Goal: Find specific fact: Find specific fact

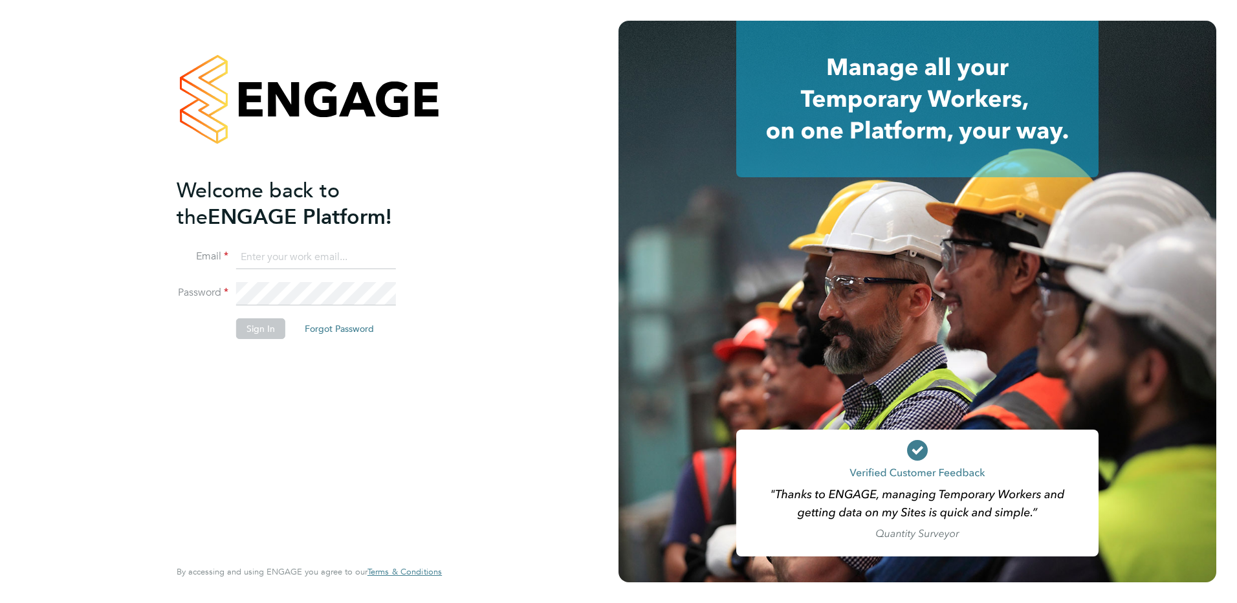
type input "[EMAIL_ADDRESS][DOMAIN_NAME]"
click at [246, 328] on button "Sign In" at bounding box center [260, 328] width 49 height 21
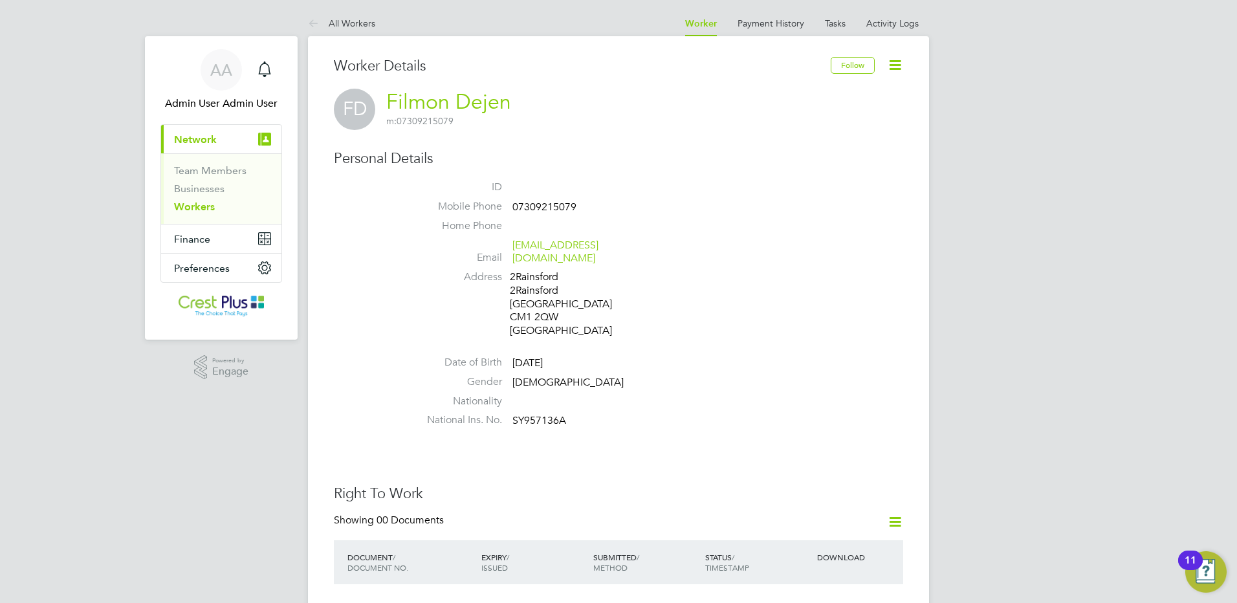
click at [533, 206] on span "07309215079" at bounding box center [544, 207] width 64 height 13
copy span "07309215079"
drag, startPoint x: 640, startPoint y: 248, endPoint x: 514, endPoint y: 245, distance: 126.2
click at [514, 245] on li "Email [EMAIL_ADDRESS][DOMAIN_NAME]" at bounding box center [657, 255] width 492 height 32
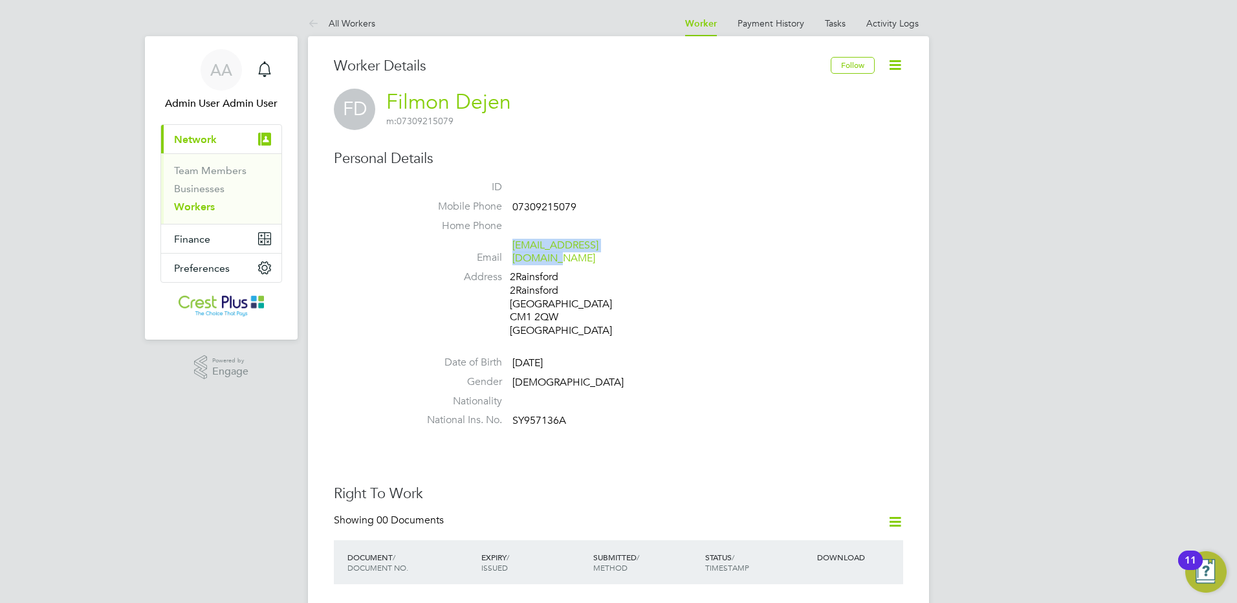
copy link "[EMAIL_ADDRESS][DOMAIN_NAME]"
drag, startPoint x: 520, startPoint y: 351, endPoint x: 569, endPoint y: 349, distance: 49.2
click at [543, 356] on span "[DATE]" at bounding box center [527, 362] width 30 height 13
click at [531, 415] on span "SY957136A" at bounding box center [539, 421] width 54 height 13
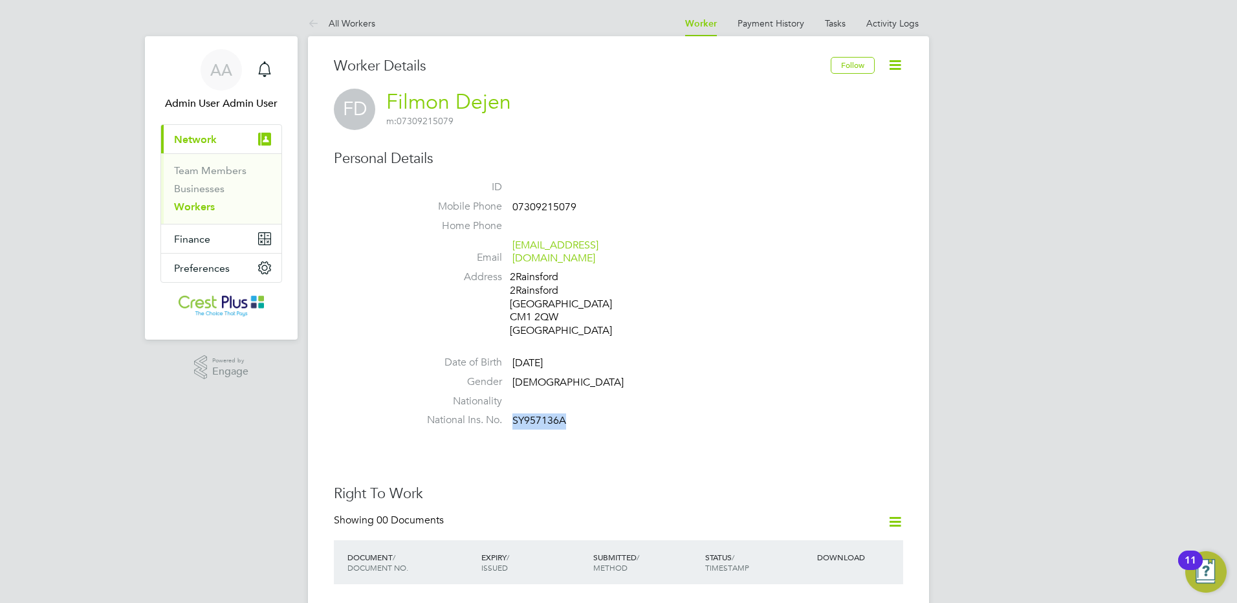
copy span "SY957136A"
